Goal: Transaction & Acquisition: Purchase product/service

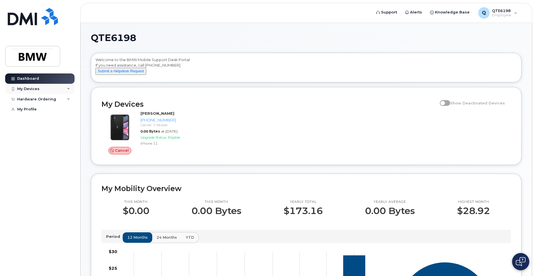
click at [37, 89] on div "My Devices" at bounding box center [28, 89] width 22 height 5
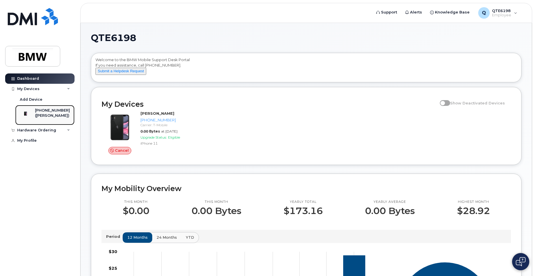
click at [43, 115] on div "([PERSON_NAME])" at bounding box center [52, 115] width 35 height 5
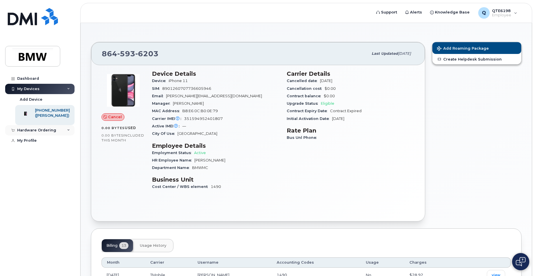
click at [49, 132] on div "Hardware Ordering" at bounding box center [36, 130] width 39 height 5
click at [36, 99] on div "Add Device" at bounding box center [31, 99] width 23 height 5
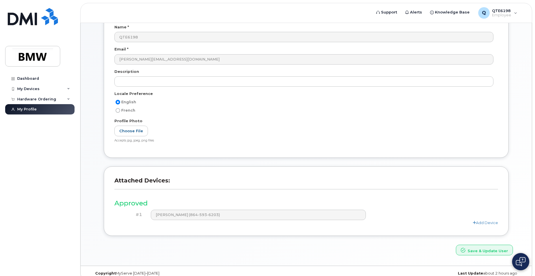
scroll to position [65, 0]
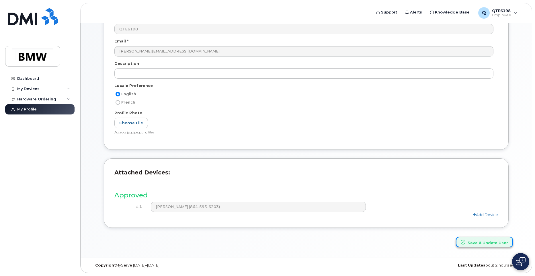
click at [467, 240] on button "Save & Update User" at bounding box center [484, 241] width 57 height 11
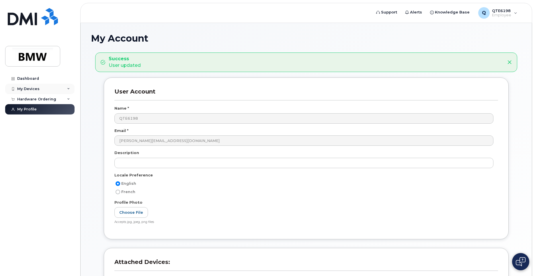
click at [56, 87] on div "My Devices" at bounding box center [39, 89] width 69 height 10
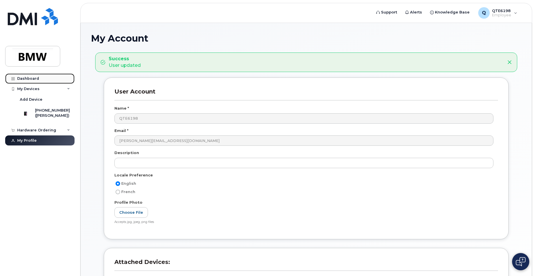
click at [46, 80] on link "Dashboard" at bounding box center [39, 78] width 69 height 10
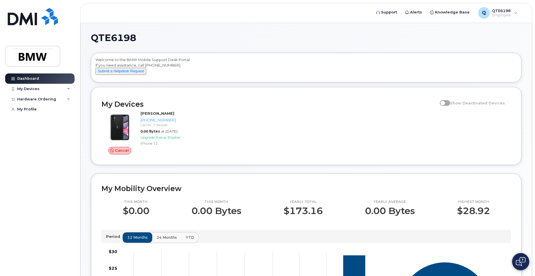
click at [450, 106] on span at bounding box center [445, 103] width 10 height 6
click at [60, 97] on div "Hardware Ordering" at bounding box center [39, 99] width 69 height 10
click at [35, 109] on div "New Order" at bounding box center [31, 109] width 22 height 5
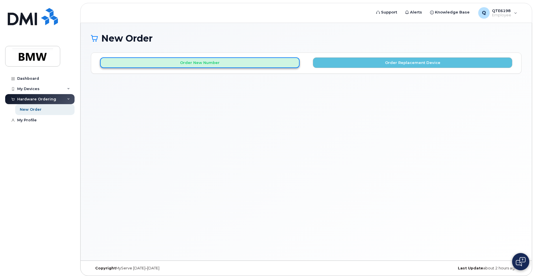
click at [257, 60] on button "Order New Number" at bounding box center [199, 62] width 199 height 11
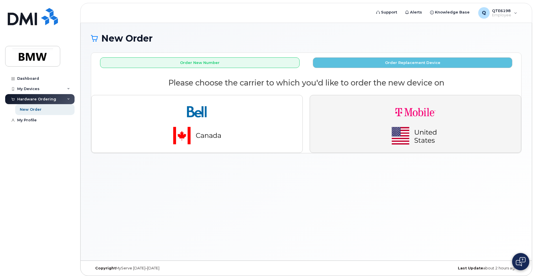
click at [390, 132] on img "button" at bounding box center [415, 124] width 80 height 48
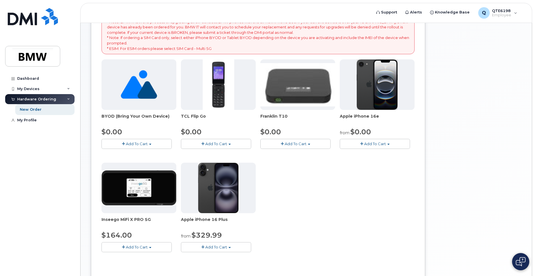
scroll to position [86, 0]
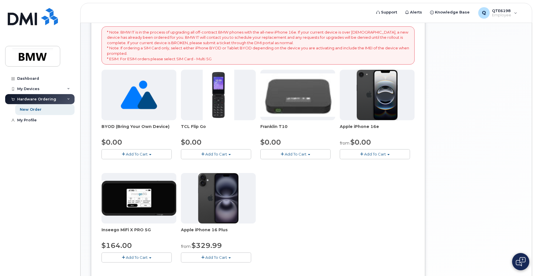
click at [376, 152] on span "Add To Cart" at bounding box center [375, 154] width 22 height 5
click at [396, 164] on link "$0.00 - 30 Month Activation (128GB)" at bounding box center [382, 164] width 83 height 7
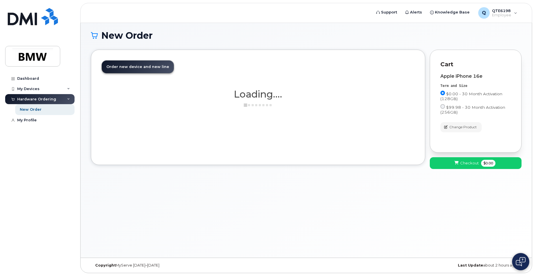
scroll to position [3, 0]
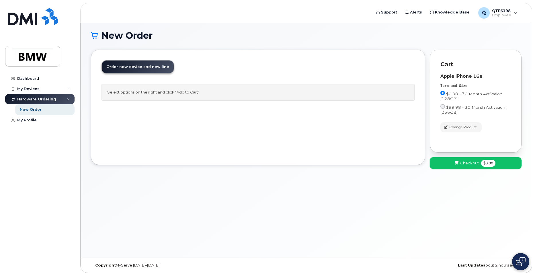
click at [444, 161] on button "Checkout $0.00" at bounding box center [476, 163] width 92 height 12
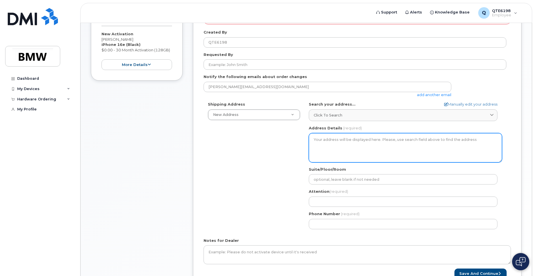
scroll to position [115, 0]
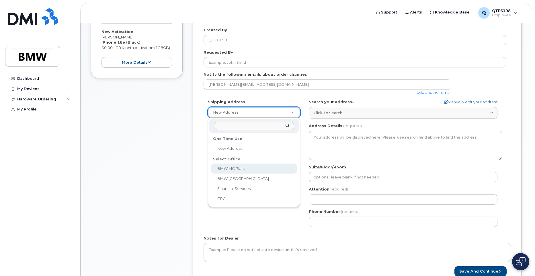
select select
type textarea "1400 Highway 101 S GREER SC 29651-6731 UNITED STATES Greer South Carolina 29651…"
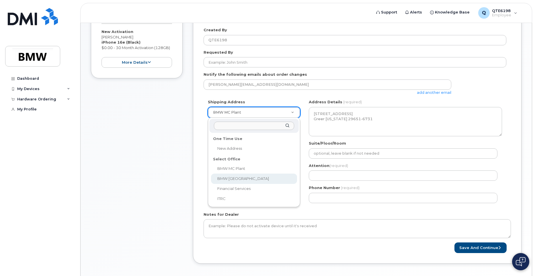
select select
type textarea "200 BMW Drive Woodcliff Lake NJ 07677 Woodcliff Lake New Jersey 07677"
select select
type textarea "1400 Highway 101 S GREER SC 29651-6731 UNITED STATES Greer South Carolina 29651…"
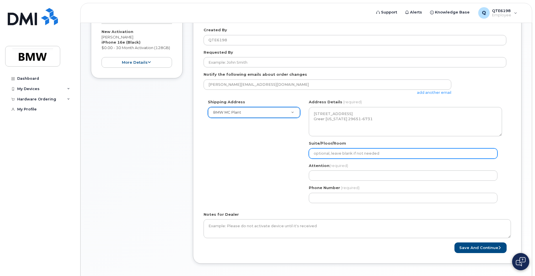
click at [336, 152] on input "Suite/Floor/Room" at bounding box center [403, 153] width 189 height 10
select select
type input "O"
select select
type input "Of"
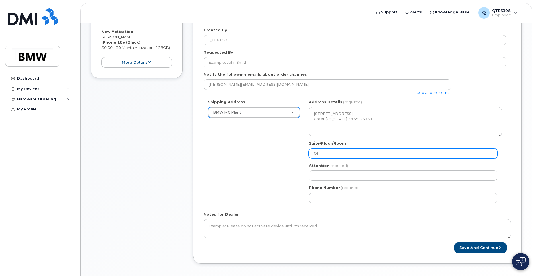
select select
type input "Off"
select select
type input "Offi"
select select
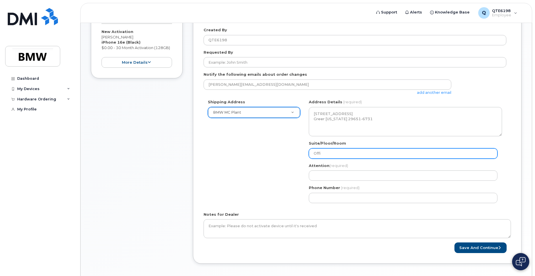
type input "Offic"
select select
type input "Office"
select select
type input "Office A"
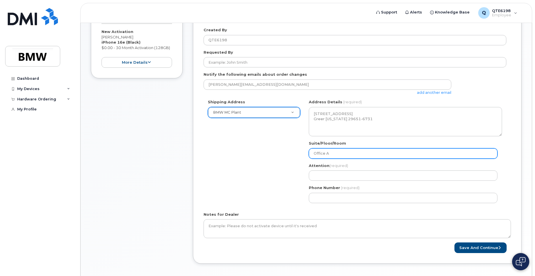
select select
type input "Office Ar"
select select
type input "Office Are"
select select
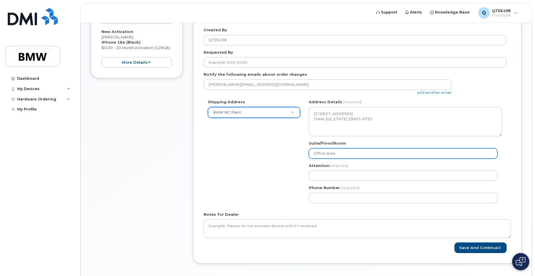
type input "Office Area"
select select
type input "Office Area B"
select select
type input "Office Area B,"
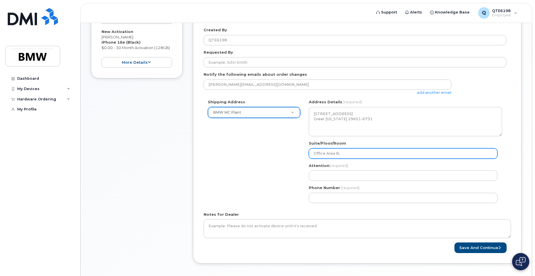
select select
type input "Office Area B, C"
select select
type input "Office Area B, Co"
select select
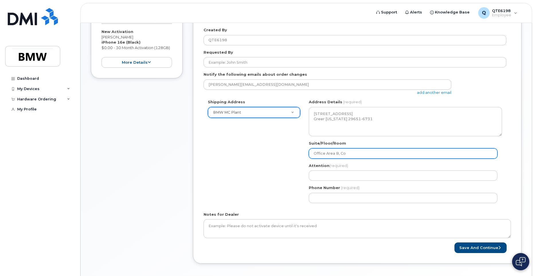
type input "Office Area B, Col"
select select
type input "Office Area B, Colu"
select select
type input "Office Area B, Colum"
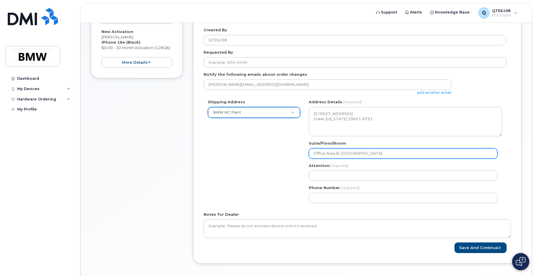
select select
type input "Office Area B, Column"
select select
type input "Office Area B, Column L"
select select
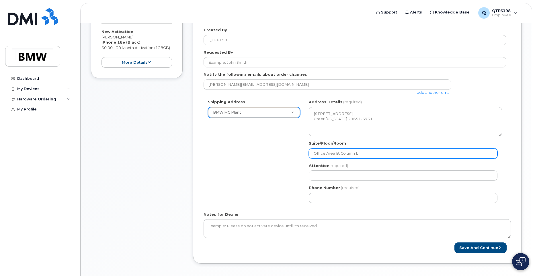
type input "Office Area B, Column L-"
select select
type input "Office Area B, Column L-1"
select select
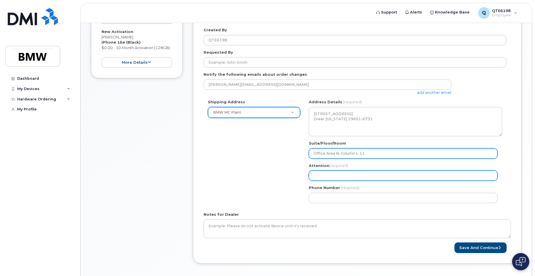
type input "Office Area B, Column L-11"
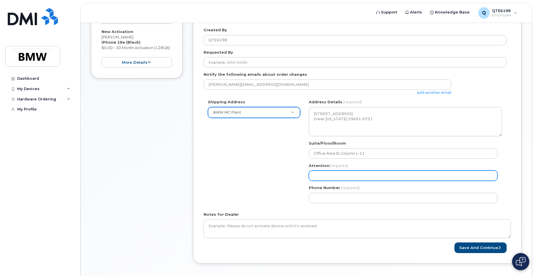
click at [324, 179] on input "Attention (required)" at bounding box center [403, 175] width 189 height 10
select select
type input "S"
select select
type input "Sh"
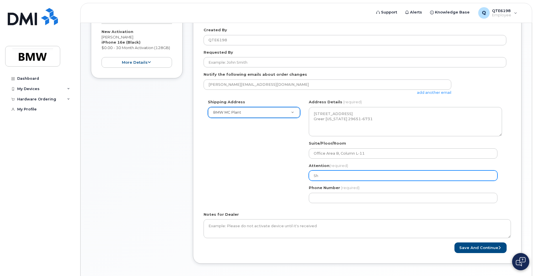
select select
type input "Shr"
select select
type input "Shru"
select select
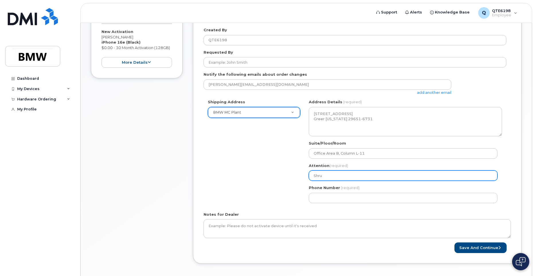
type input "Shrut"
select select
type input "Shruth"
select select
type input "Shruthi"
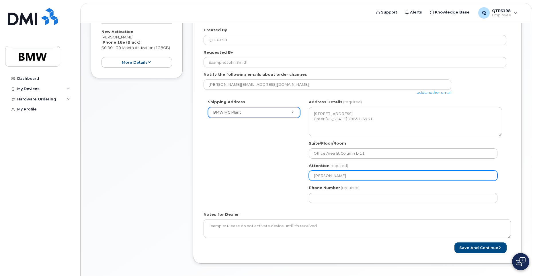
select select
type input "Shruthi S"
select select
type input "Shruthi Sh"
select select
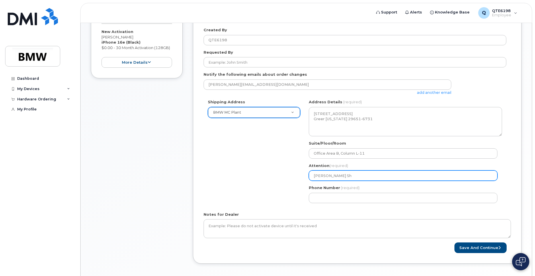
type input "Shruthi Sha"
select select
type input "Shruthi Shar"
select select
type input "Shruthi Sharm"
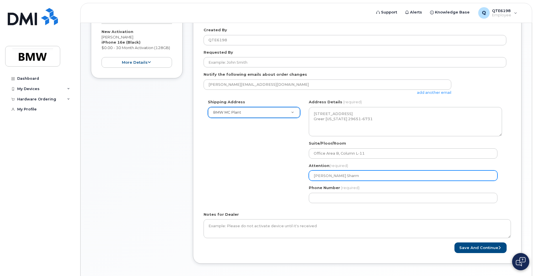
select select
type input "[PERSON_NAME]"
select select
type input "Shruthi Sharma,"
select select
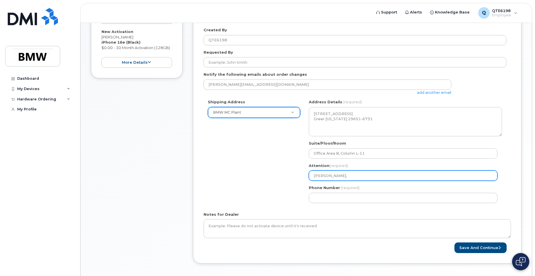
type input "Shruthi Sharma, T"
select select
type input "Shruthi Sharma, TX"
select select
type input "Shruthi Sharma, TX-"
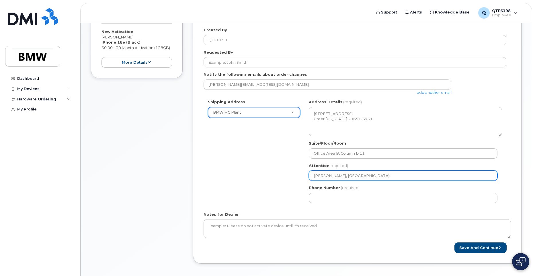
select select
type input "Shruthi Sharma, TX-1"
select select
type input "Shruthi Sharma, TX-14"
select select
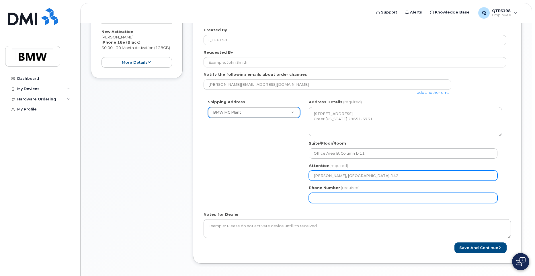
type input "Shruthi Sharma, TX-142"
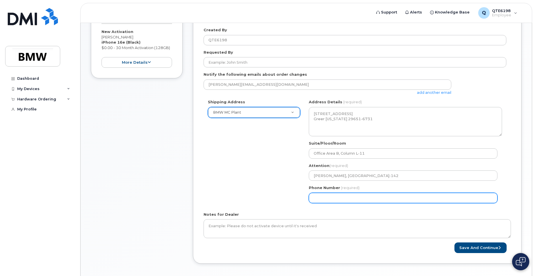
click at [324, 195] on input "Phone Number" at bounding box center [403, 198] width 189 height 10
select select
type input "979739802"
select select
type input "9797398025"
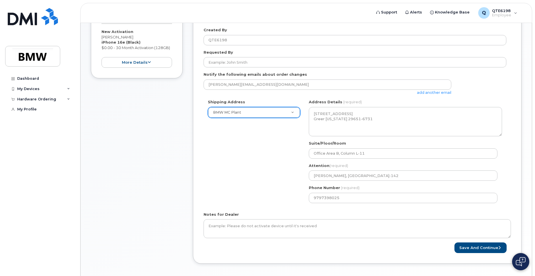
click at [256, 184] on div "Shipping Address BMW MC Plant New Address BMW MC Plant BMW North America Financ…" at bounding box center [354, 153] width 303 height 108
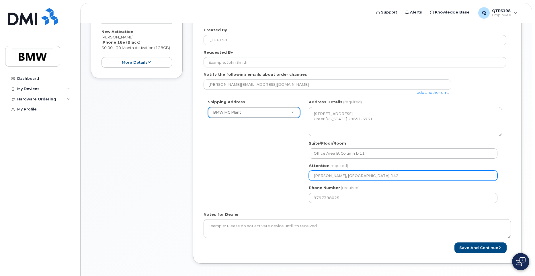
click at [366, 176] on input "Shruthi Sharma, TX-142" at bounding box center [403, 175] width 189 height 10
type input "Shruthi Sharma, TX-142"
select select
type input "Shruthi Sharma, TX-142 o"
select select
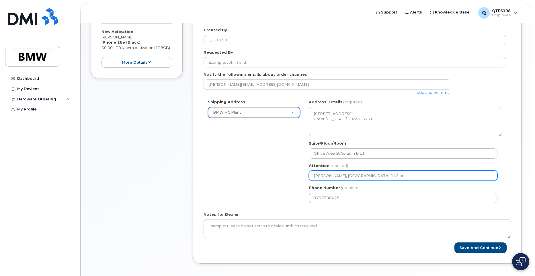
type input "Shruthi Sharma, TX-142 or"
select select
type input "Shruthi Sharma, TX-142 or P"
select select
type input "Shruthi Sharma, TX-142 or Pe"
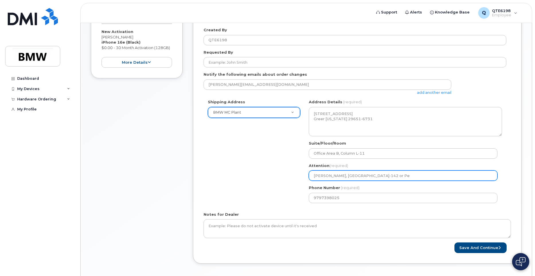
select select
type input "Shruthi Sharma, TX-142 or Pet"
select select
type input "Shruthi Sharma, TX-142 or Petr"
select select
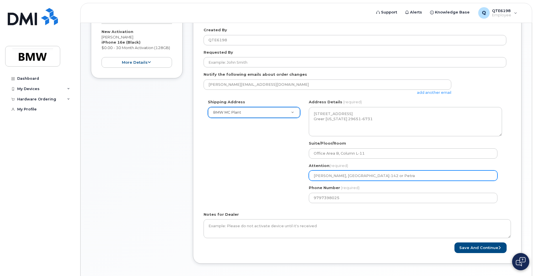
type input "Shruthi Sharma, TX-142 or Petra"
select select
type input "Shruthi Sharma, TX-142 or Petra P"
select select
type input "Shruthi Sharma, TX-142 or Petra Pu"
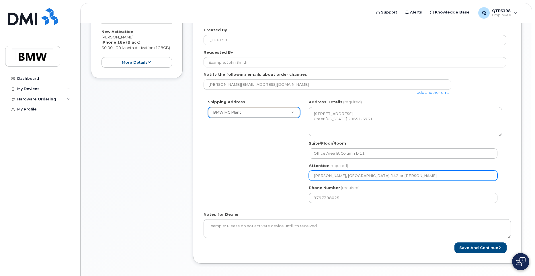
select select
type input "Shruthi Sharma, TX-142 or Petra Pue"
drag, startPoint x: 382, startPoint y: 176, endPoint x: 358, endPoint y: 176, distance: 24.4
click at [358, 176] on input "Shruthi Sharma, TX-142 or Petra Pue" at bounding box center [403, 175] width 189 height 10
select select
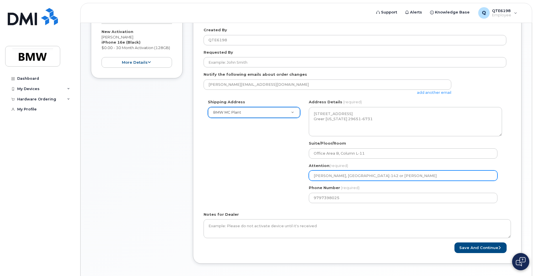
type input "Shruthi Sharma, TX-142"
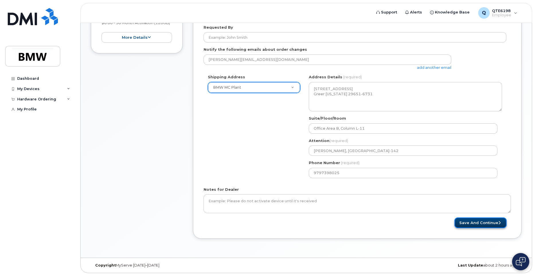
click at [491, 224] on button "Save and Continue" at bounding box center [480, 222] width 52 height 11
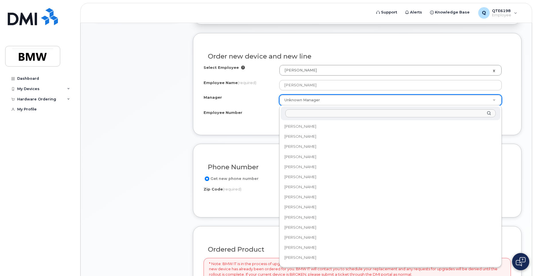
scroll to position [7870, 0]
click at [332, 113] on input "Manager" at bounding box center [390, 113] width 210 height 8
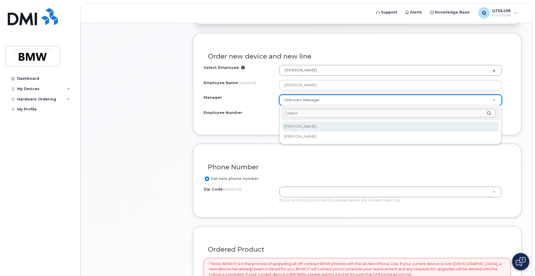
type input "marco"
select select "1905487"
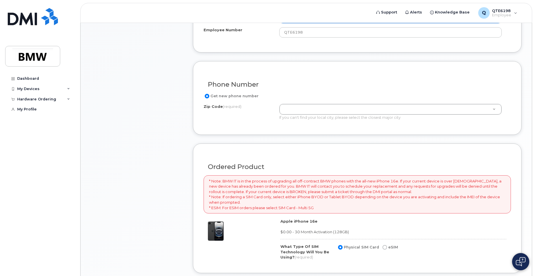
scroll to position [258, 0]
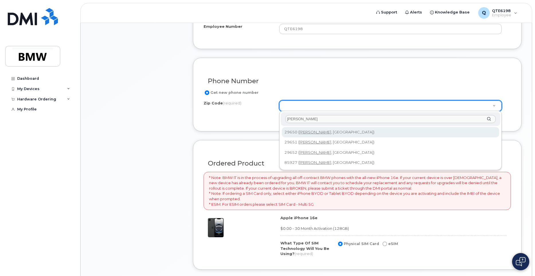
type input "greer"
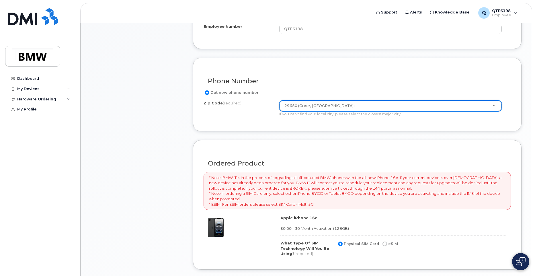
type input "29650 (Greer, SC)"
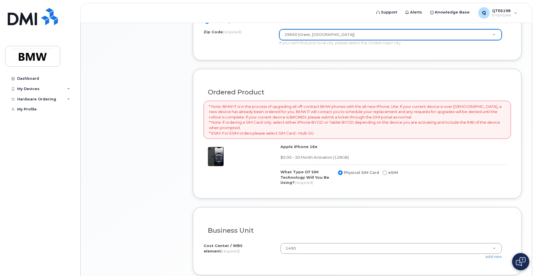
scroll to position [344, 0]
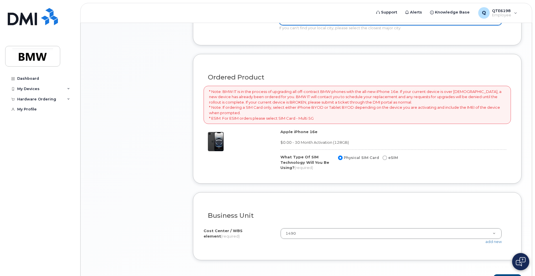
click at [379, 156] on div "Physical SIM Card eSIM" at bounding box center [367, 157] width 61 height 7
click at [385, 156] on input "eSIM" at bounding box center [384, 157] width 5 height 5
radio input "true"
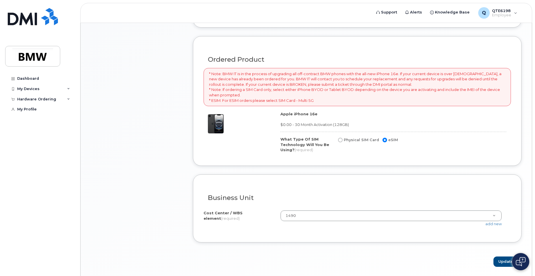
scroll to position [381, 0]
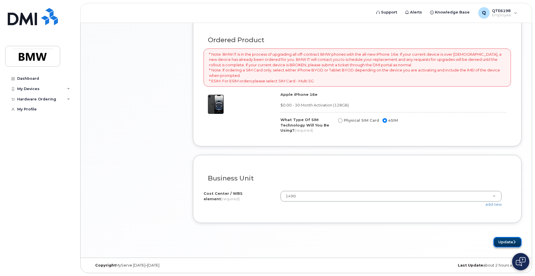
click at [502, 240] on button "Update" at bounding box center [507, 242] width 28 height 11
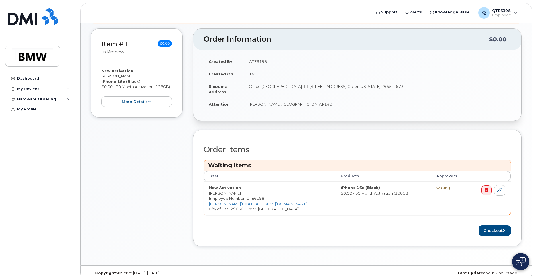
scroll to position [108, 0]
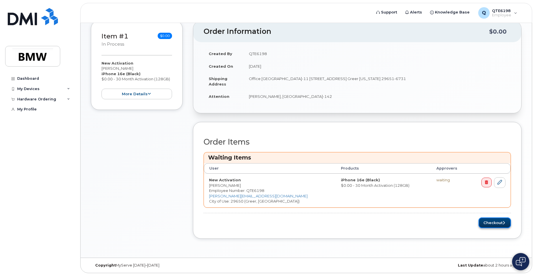
click at [487, 223] on button "Checkout" at bounding box center [494, 222] width 32 height 11
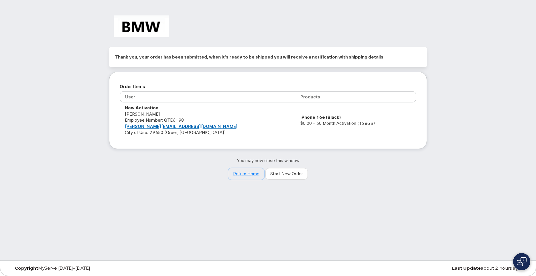
click at [252, 176] on link "Return Home" at bounding box center [246, 173] width 36 height 11
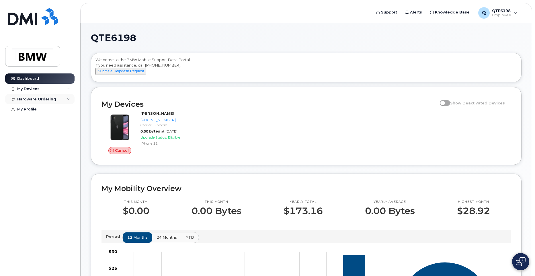
click at [38, 100] on div "Hardware Ordering" at bounding box center [36, 99] width 39 height 5
click at [33, 110] on div "My Orders" at bounding box center [30, 109] width 21 height 5
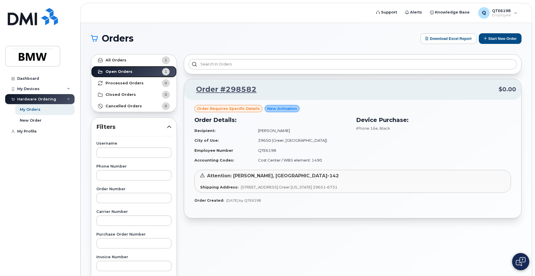
click at [117, 69] on strong "Open Orders" at bounding box center [118, 71] width 27 height 5
click at [133, 82] on strong "Processed Orders" at bounding box center [124, 83] width 38 height 5
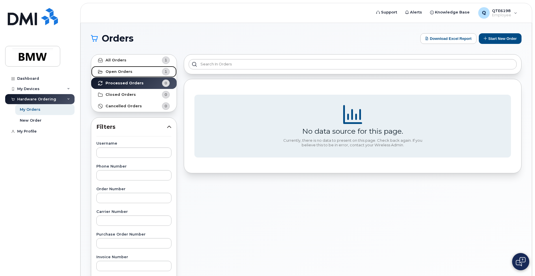
click at [121, 71] on strong "Open Orders" at bounding box center [118, 71] width 27 height 5
